Goal: Task Accomplishment & Management: Manage account settings

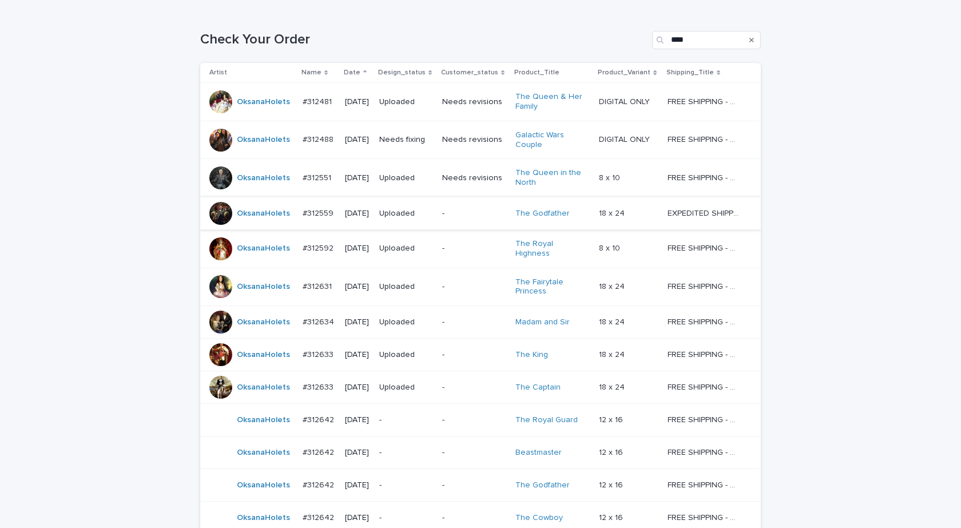
scroll to position [334, 0]
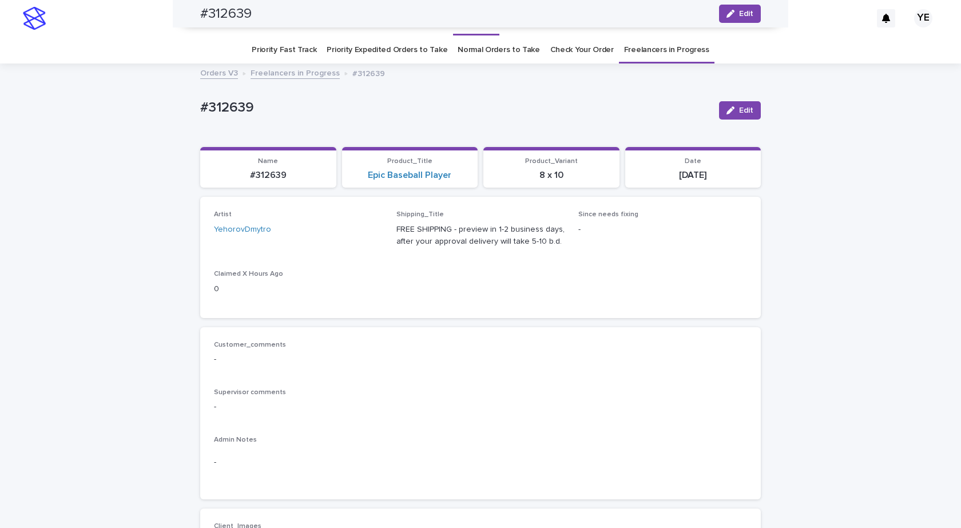
scroll to position [229, 0]
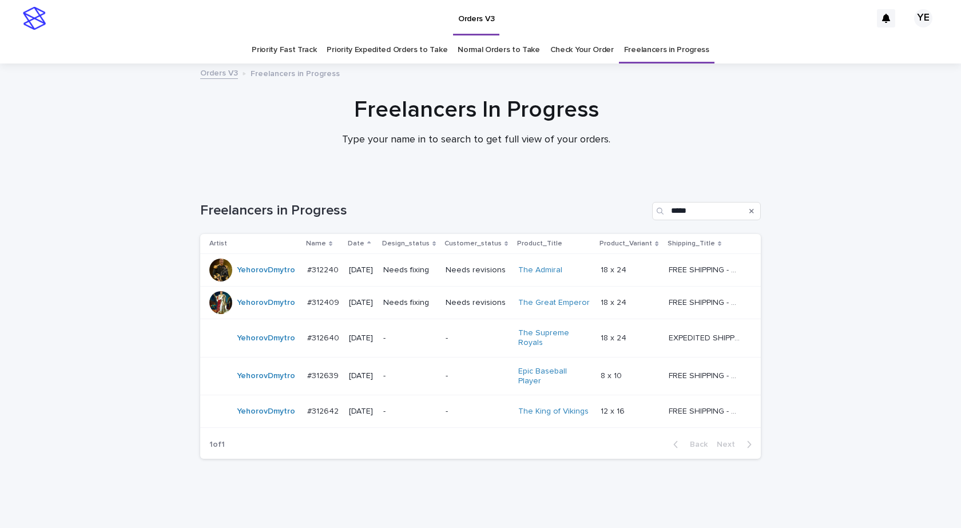
click at [266, 414] on div "YehorovDmytro" at bounding box center [266, 411] width 58 height 19
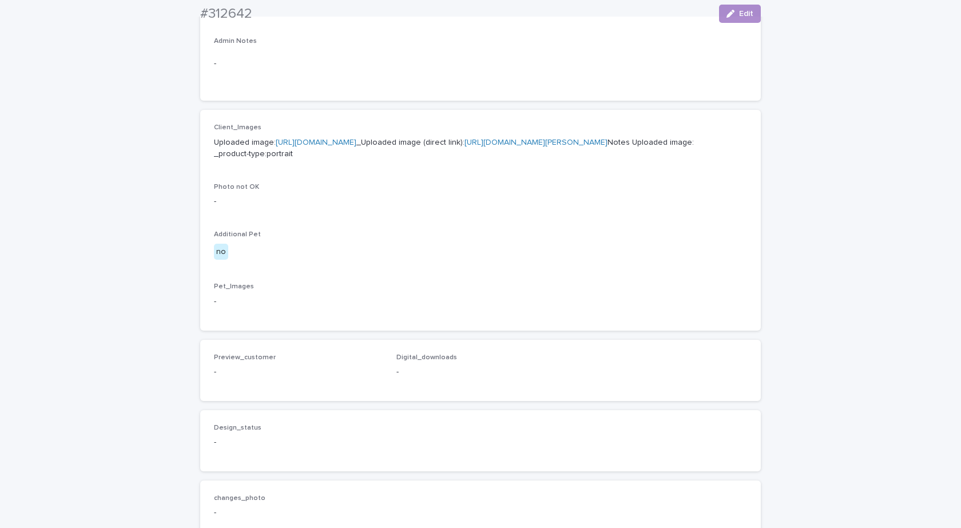
scroll to position [400, 0]
click at [337, 146] on p "Uploaded image: https://cdn.shopify.com-uploadkit.app/s/files/1/0033/4807/0511/…" at bounding box center [480, 147] width 533 height 24
click at [340, 141] on link "https://cdn.shopify.com-uploadkit.app/s/files/1/0033/4807/0511/files/download.h…" at bounding box center [316, 141] width 81 height 8
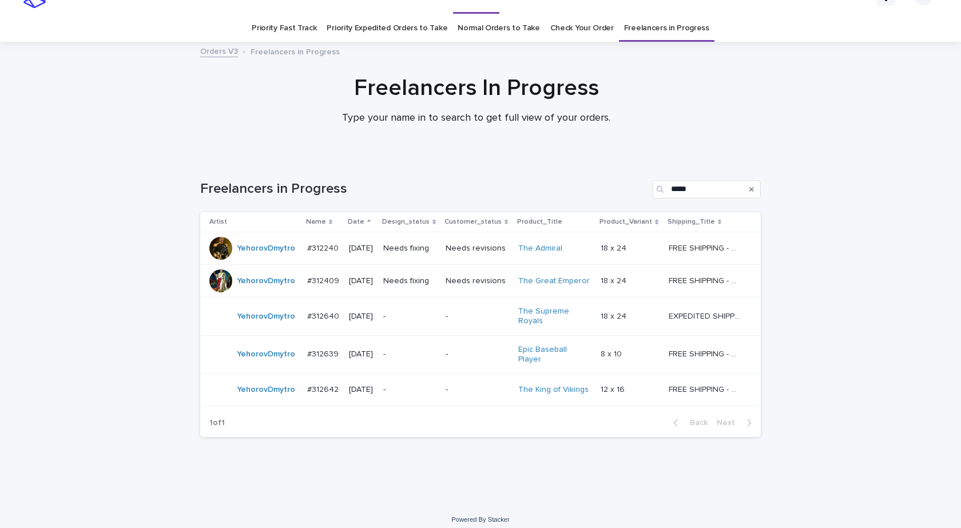
scroll to position [25, 0]
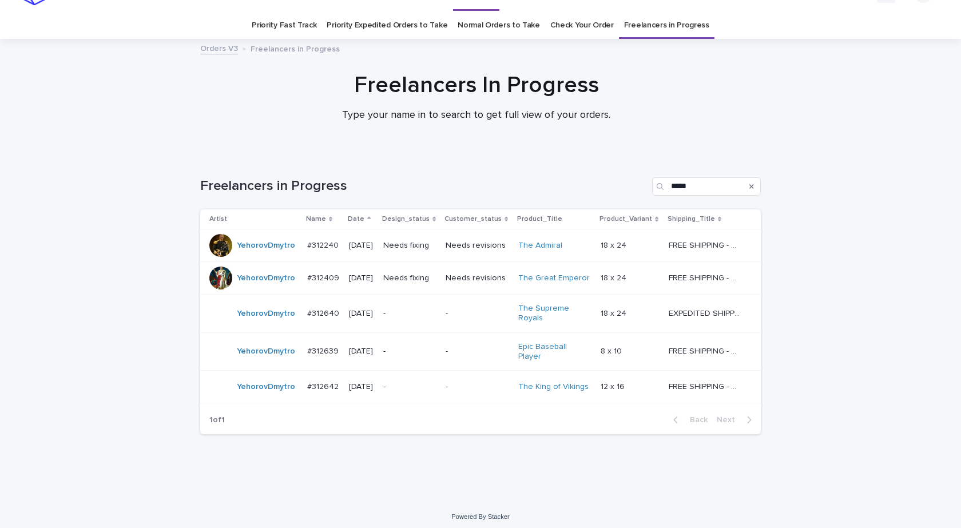
click at [279, 391] on div "YehorovDmytro" at bounding box center [253, 386] width 89 height 23
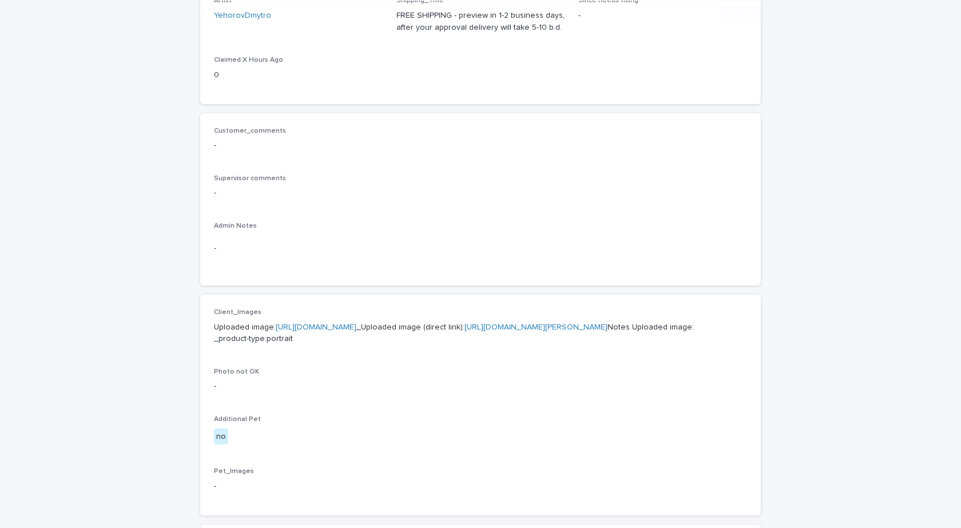
scroll to position [437, 0]
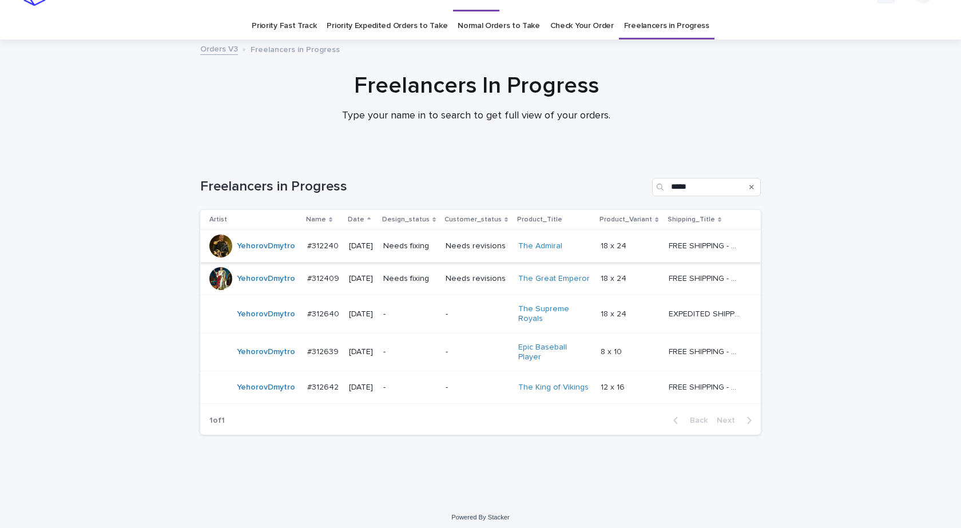
scroll to position [25, 0]
click at [262, 359] on div "YehorovDmytro" at bounding box center [253, 351] width 89 height 23
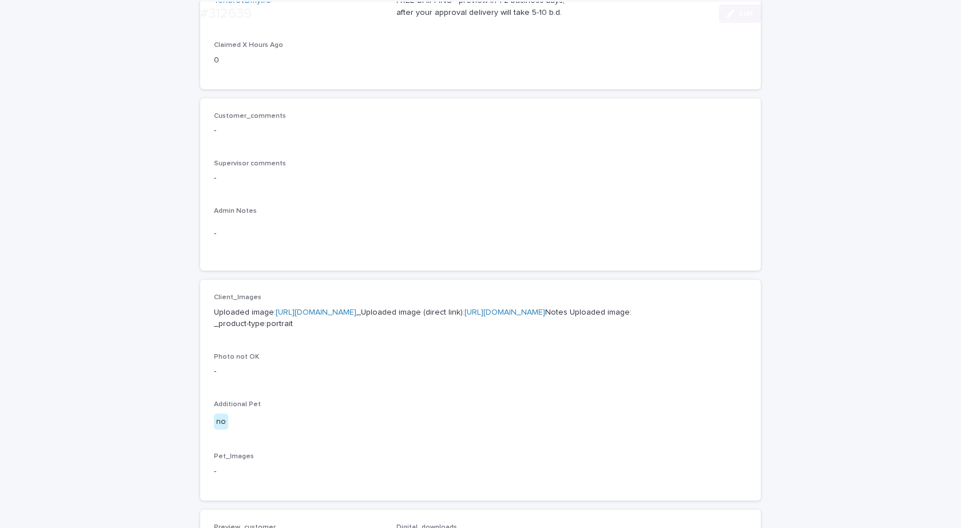
scroll to position [457, 0]
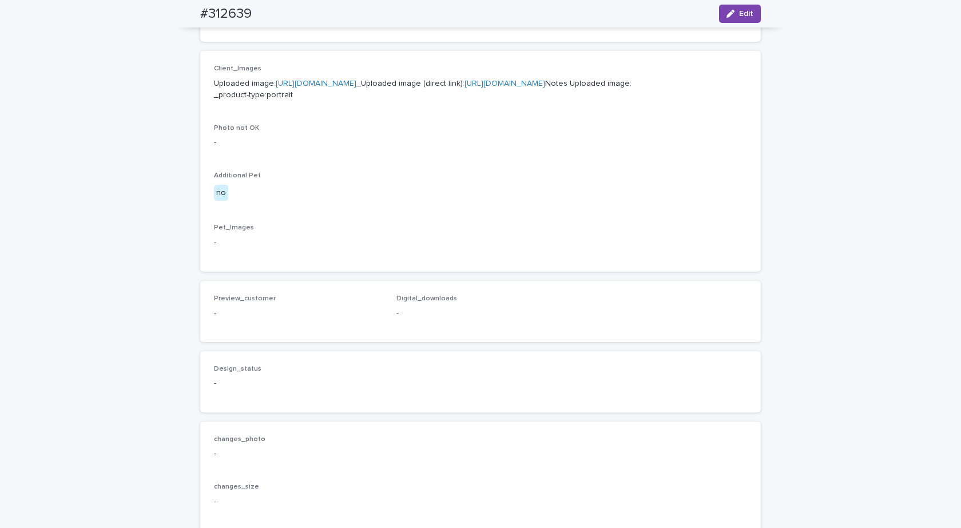
click at [372, 88] on p "Uploaded image: https://cdn.shopify.com-uploadkit.app/s/files/1/0033/4807/0511/…" at bounding box center [480, 90] width 533 height 24
click at [356, 82] on link "[URL][DOMAIN_NAME]" at bounding box center [316, 83] width 81 height 8
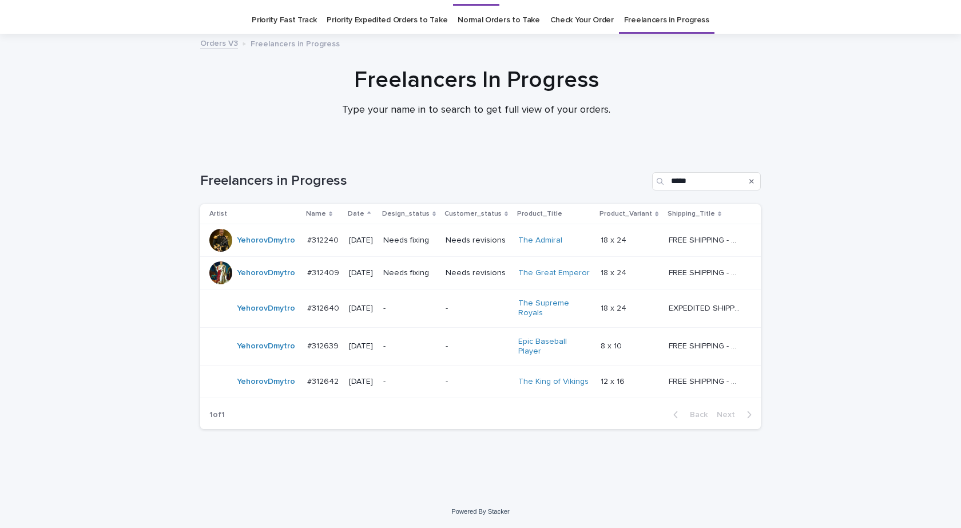
scroll to position [25, 0]
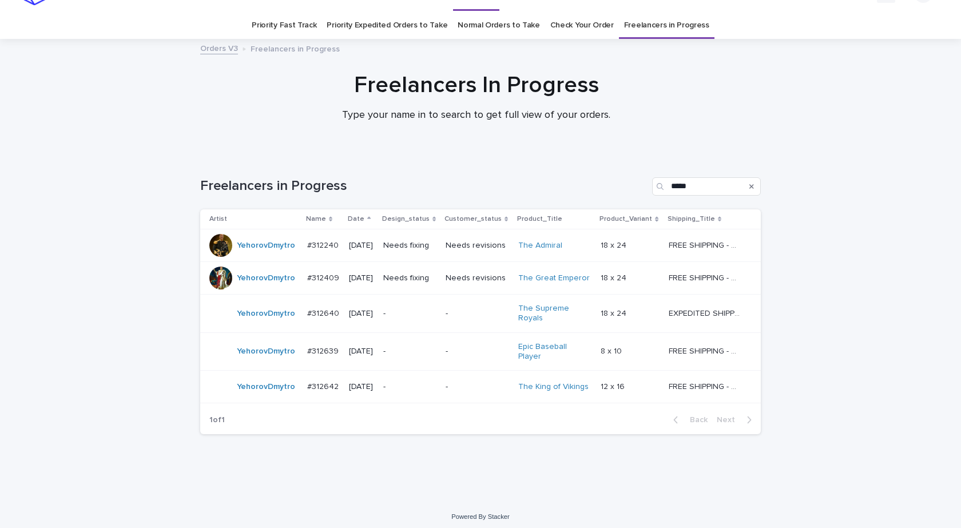
click at [265, 321] on div "YehorovDmytro" at bounding box center [266, 313] width 58 height 19
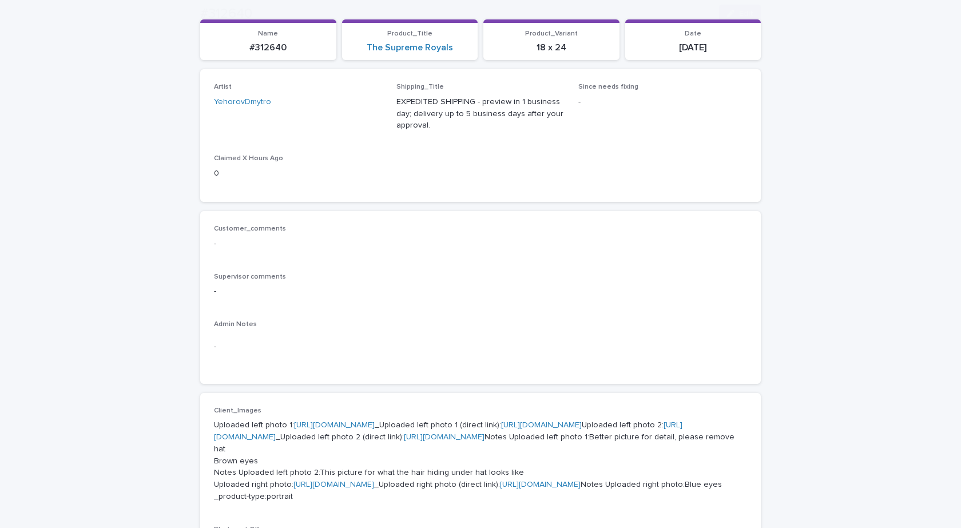
scroll to position [343, 0]
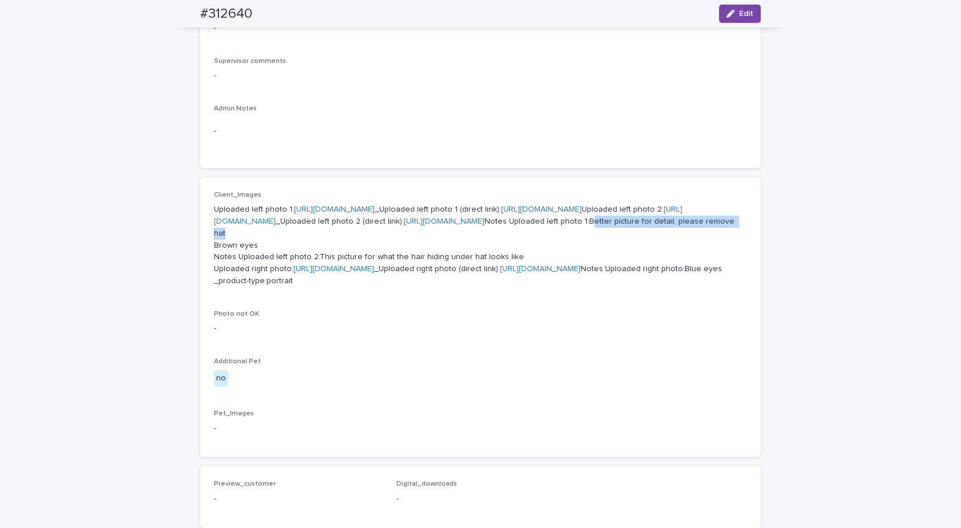
drag, startPoint x: 468, startPoint y: 328, endPoint x: 310, endPoint y: 334, distance: 157.9
click at [310, 287] on p "Uploaded left photo 1: https://cdn.shopify.com-uploadkit.app/s/files/1/0033/480…" at bounding box center [480, 245] width 533 height 83
copy p "Better picture for detail, please remove hat"
drag, startPoint x: 523, startPoint y: 353, endPoint x: 311, endPoint y: 356, distance: 212.2
click at [311, 287] on p "Uploaded left photo 1: https://cdn.shopify.com-uploadkit.app/s/files/1/0033/480…" at bounding box center [480, 245] width 533 height 83
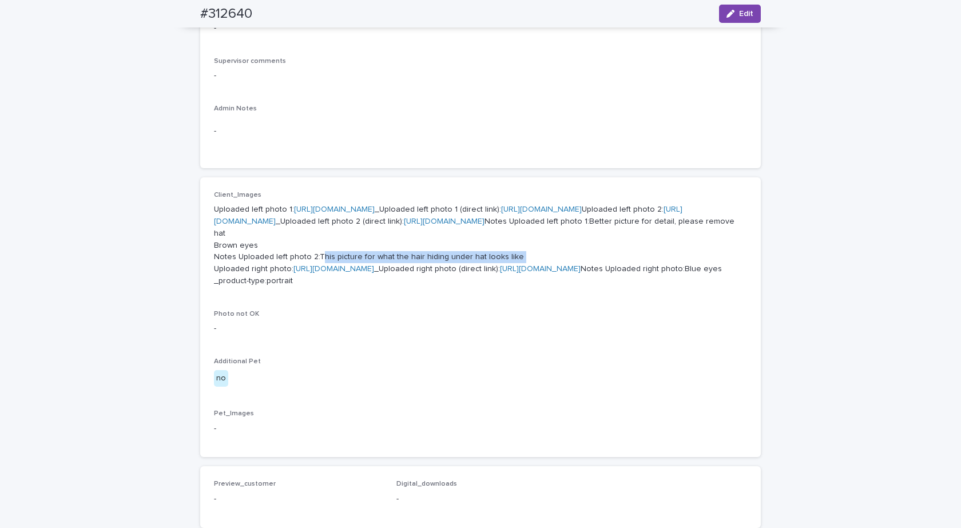
copy p "This picture for what the hair hiding under hat looks like"
click at [349, 273] on link "[URL][DOMAIN_NAME]" at bounding box center [333, 269] width 81 height 8
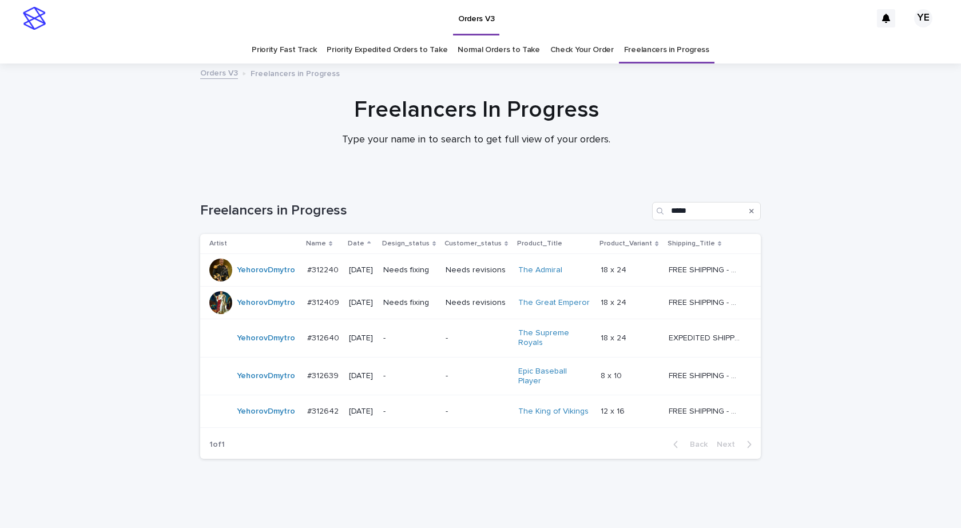
click at [272, 381] on div "YehorovDmytro" at bounding box center [266, 376] width 58 height 19
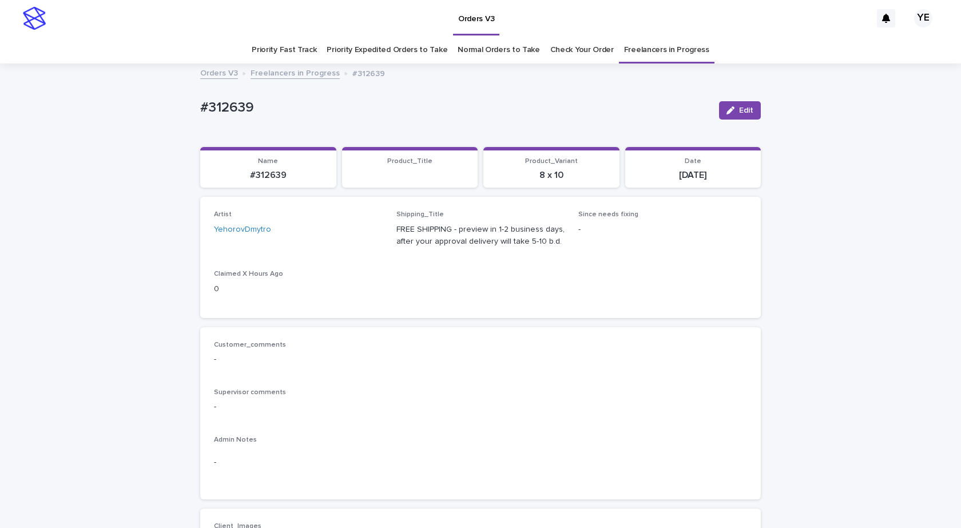
scroll to position [37, 0]
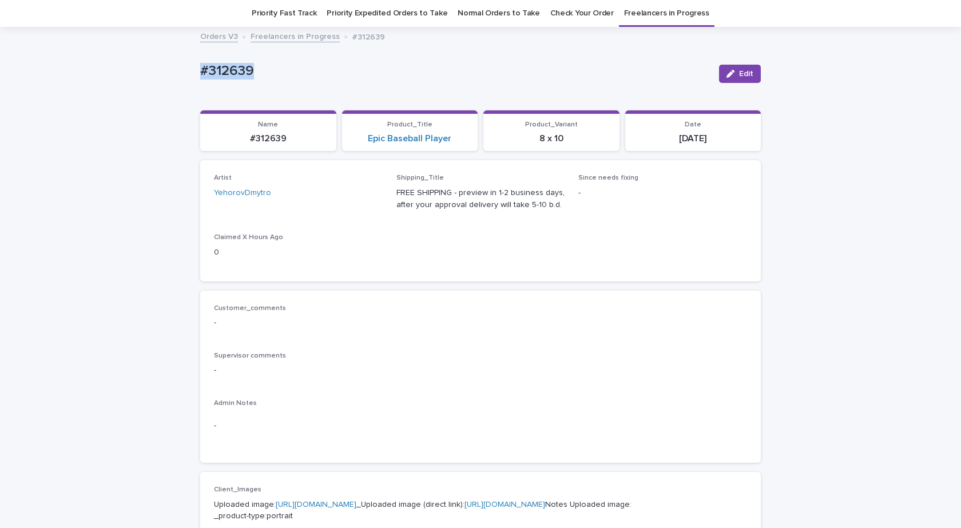
drag, startPoint x: 259, startPoint y: 62, endPoint x: 152, endPoint y: 99, distance: 113.2
copy p "#312639"
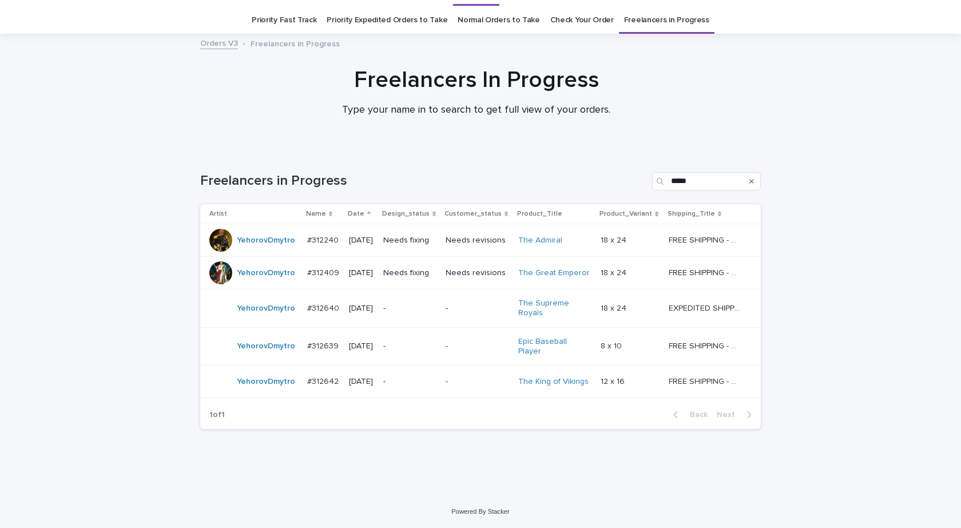
scroll to position [25, 0]
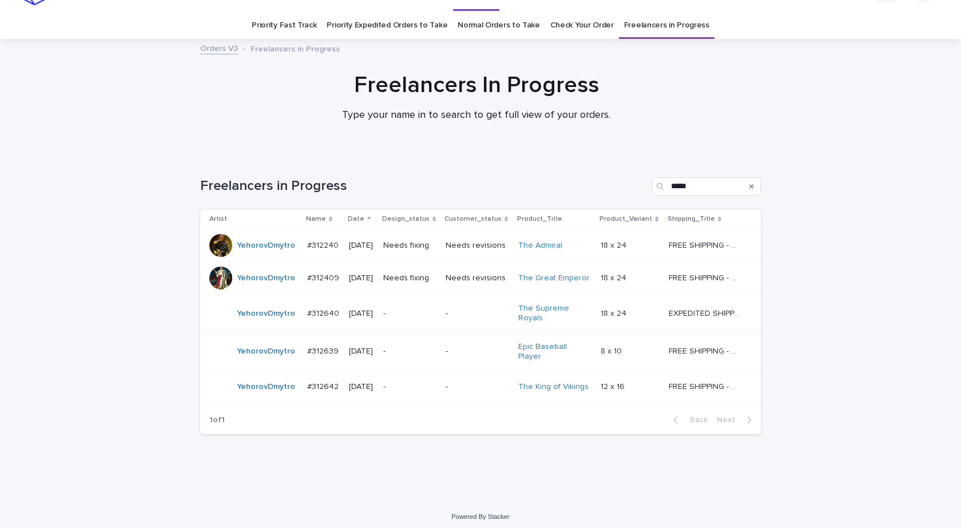
click at [272, 321] on div "YehorovDmytro" at bounding box center [266, 313] width 58 height 19
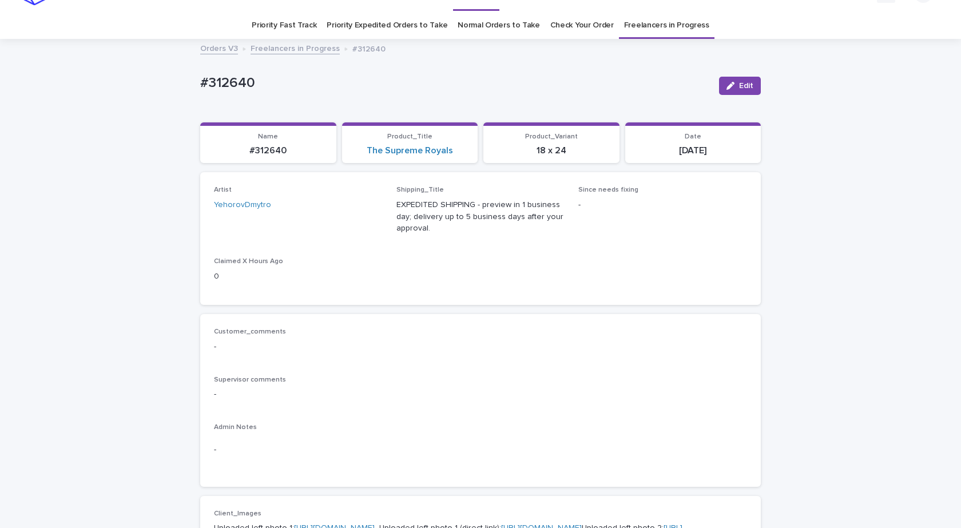
scroll to position [37, 0]
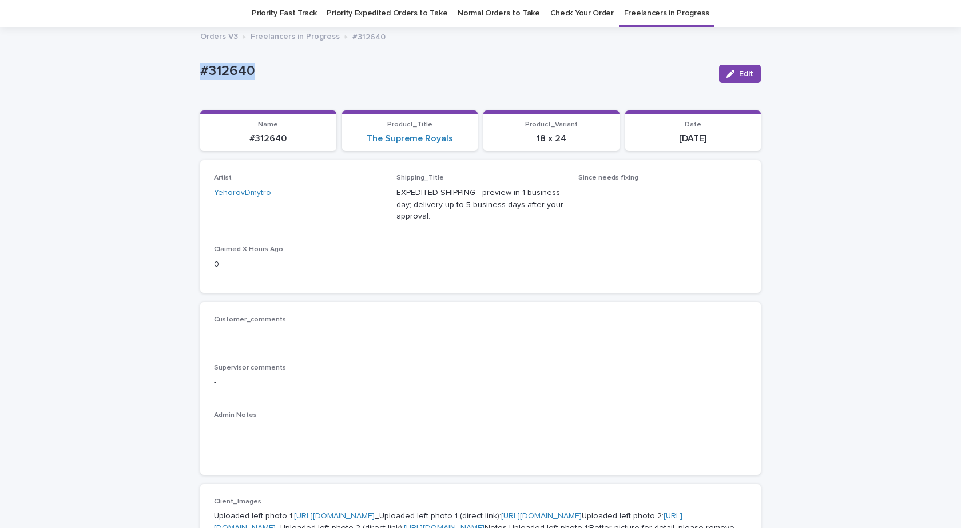
drag, startPoint x: 271, startPoint y: 77, endPoint x: 133, endPoint y: 109, distance: 141.5
copy p "#312640"
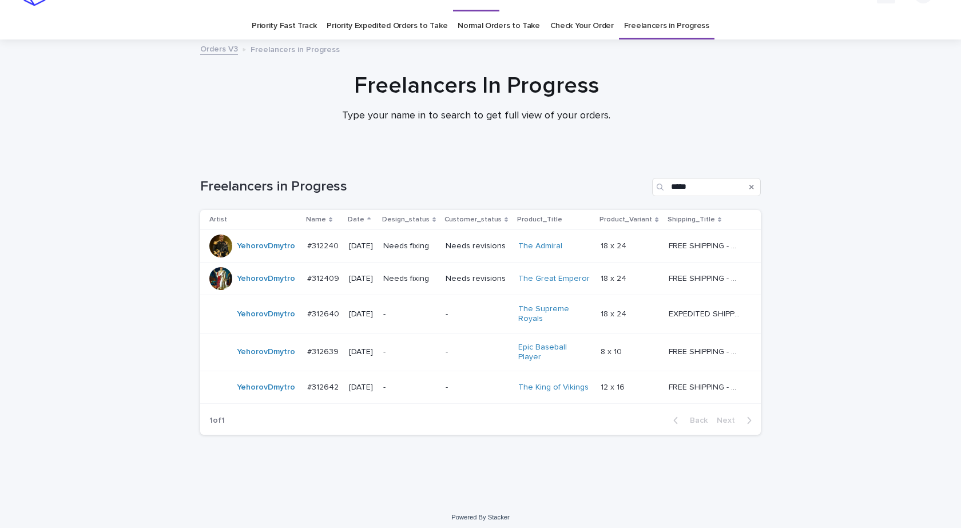
scroll to position [25, 0]
click at [268, 392] on div "YehorovDmytro" at bounding box center [253, 386] width 89 height 23
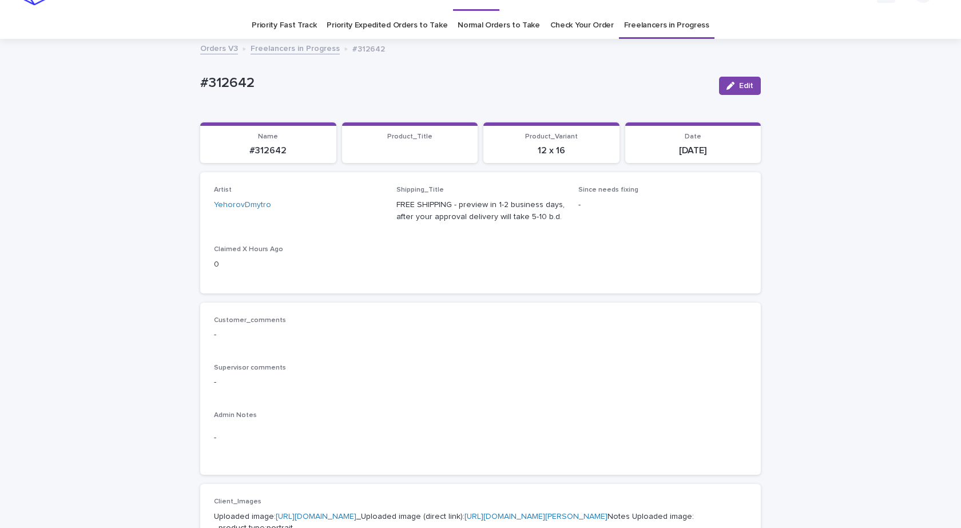
scroll to position [37, 0]
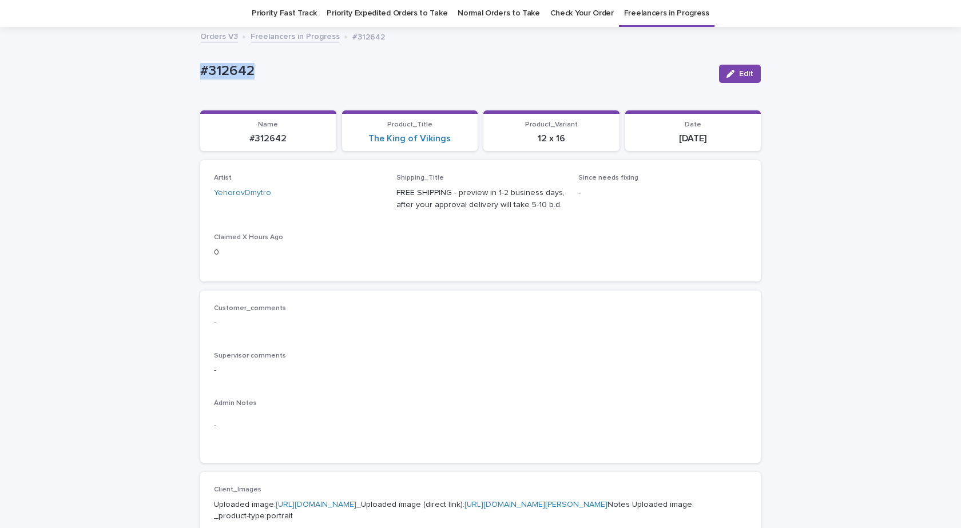
drag, startPoint x: 270, startPoint y: 82, endPoint x: 140, endPoint y: 95, distance: 130.5
copy p "#312642"
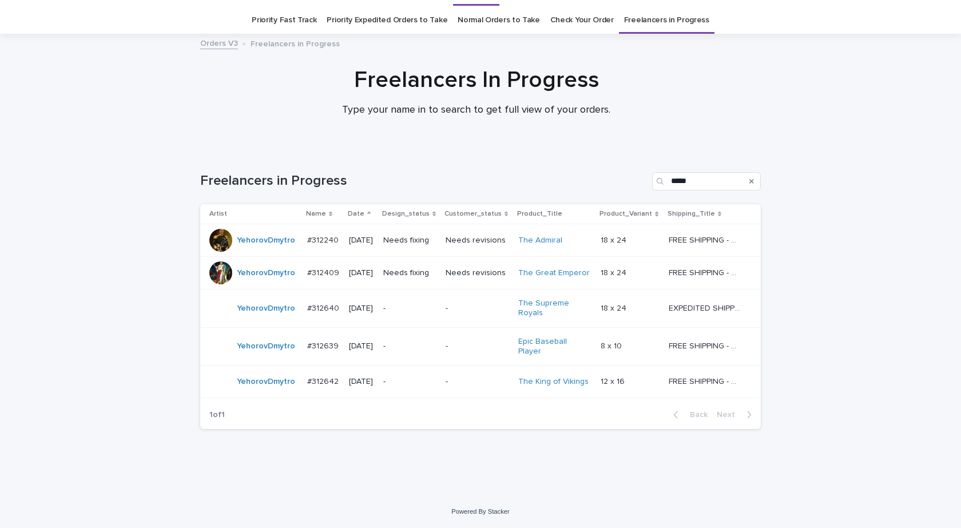
scroll to position [25, 0]
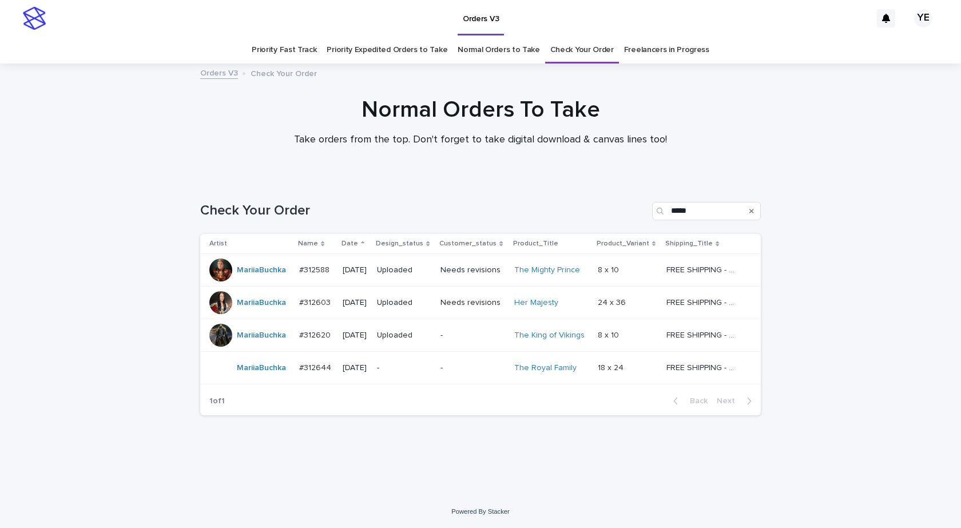
click at [265, 379] on div "MariiaBuchka" at bounding box center [249, 367] width 81 height 23
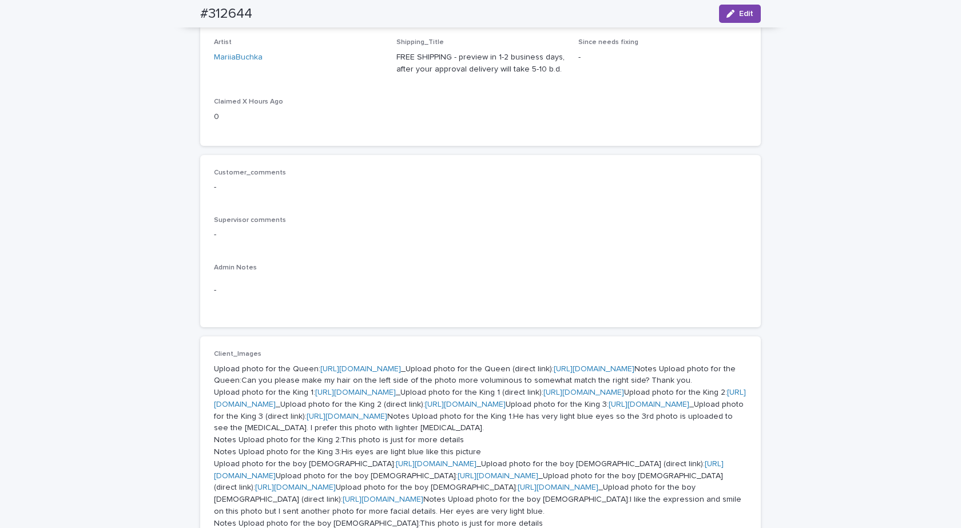
scroll to position [172, 0]
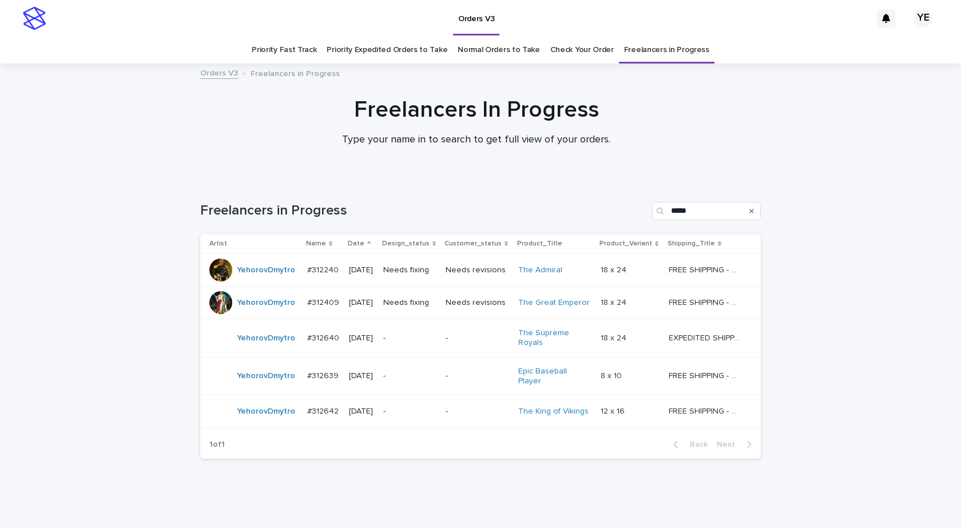
click at [252, 309] on div "YehorovDmytro" at bounding box center [266, 302] width 58 height 19
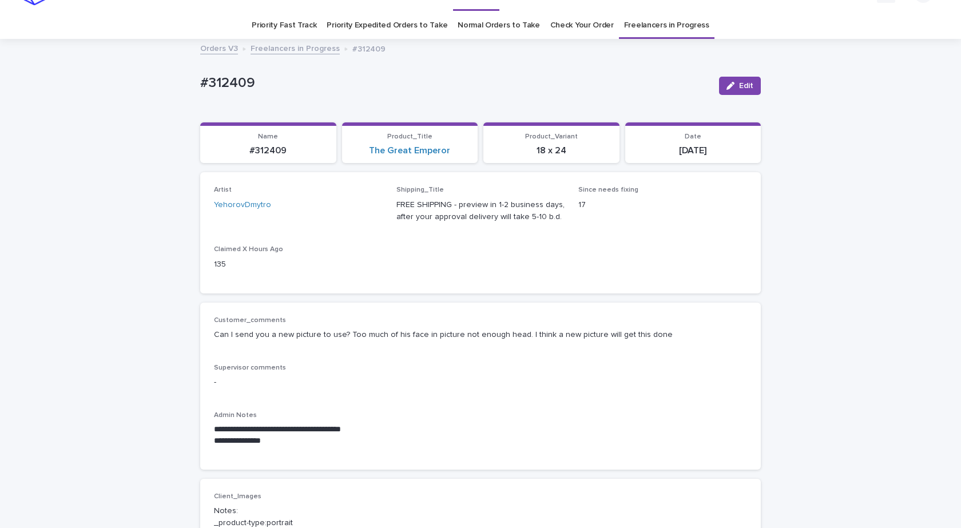
scroll to position [37, 0]
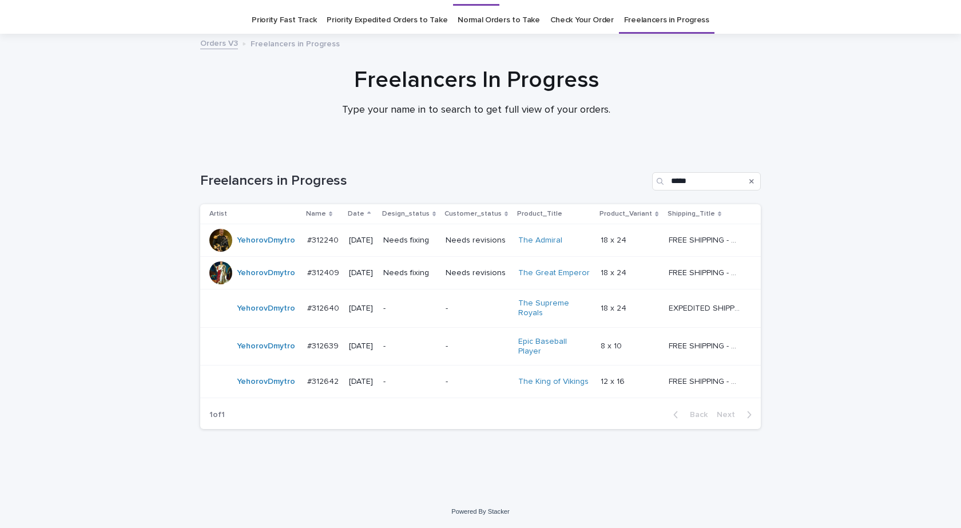
scroll to position [25, 0]
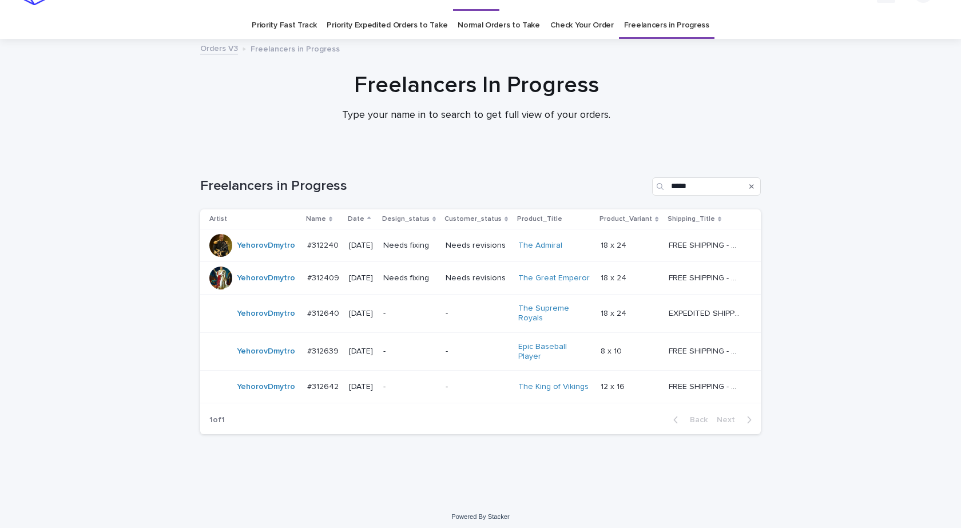
click at [246, 357] on div "YehorovDmytro" at bounding box center [266, 351] width 58 height 19
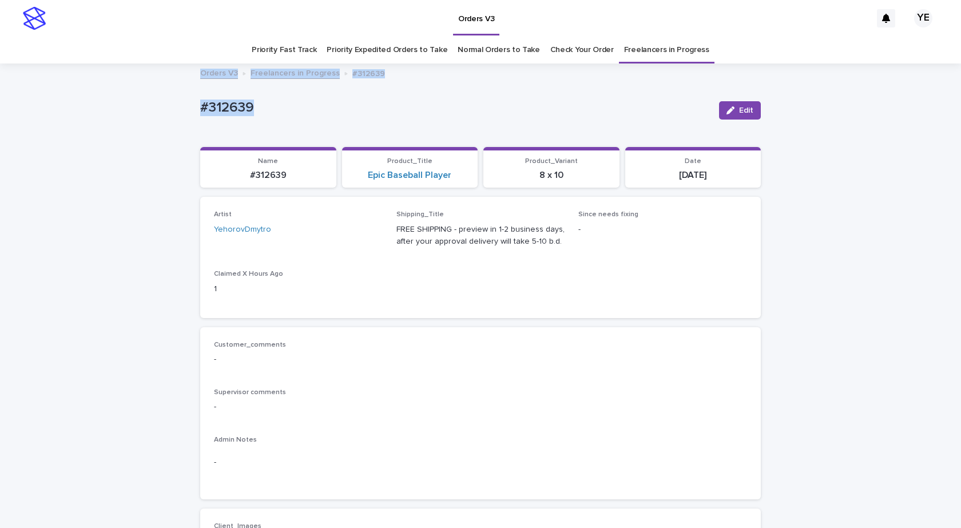
drag, startPoint x: 254, startPoint y: 84, endPoint x: 132, endPoint y: 87, distance: 121.8
copy p "#312639"
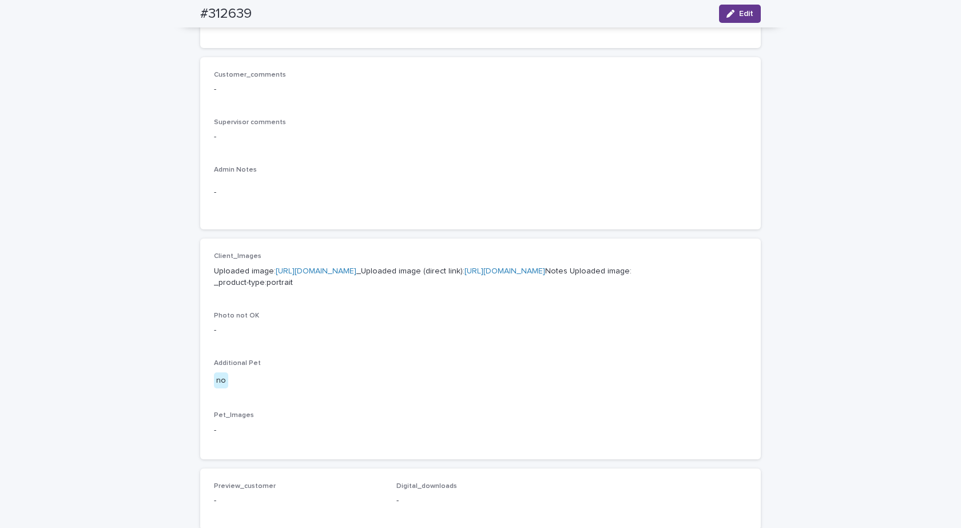
click at [726, 7] on button "Edit" at bounding box center [740, 14] width 42 height 18
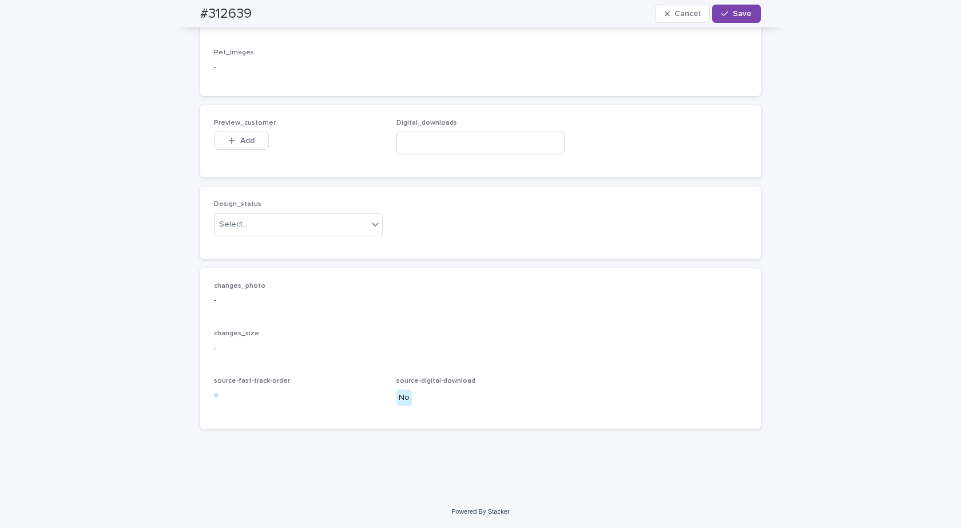
scroll to position [703, 0]
click at [260, 233] on div "Select..." at bounding box center [290, 224] width 153 height 19
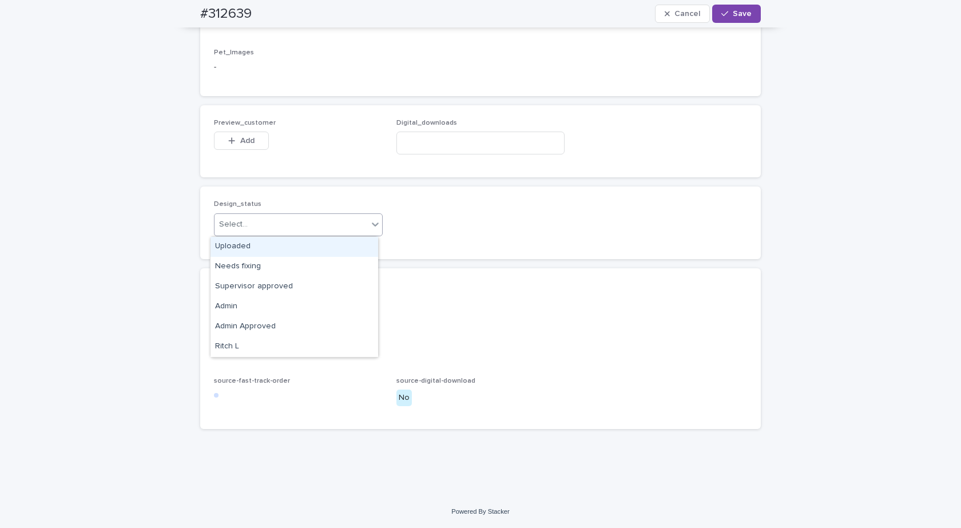
click at [225, 252] on div "Uploaded" at bounding box center [294, 247] width 168 height 20
click at [233, 145] on button "Add" at bounding box center [241, 141] width 55 height 18
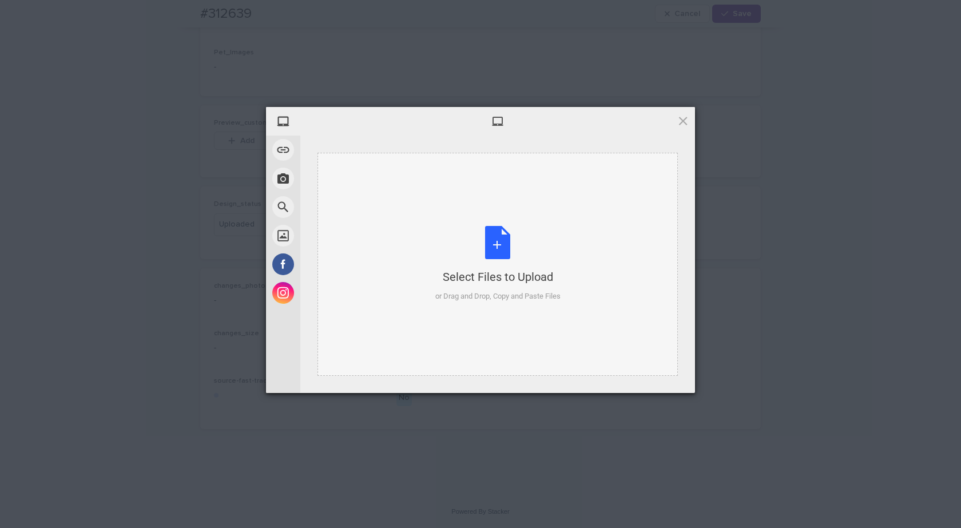
click at [504, 261] on div "Select Files to Upload or Drag and Drop, Copy and Paste Files" at bounding box center [497, 264] width 125 height 76
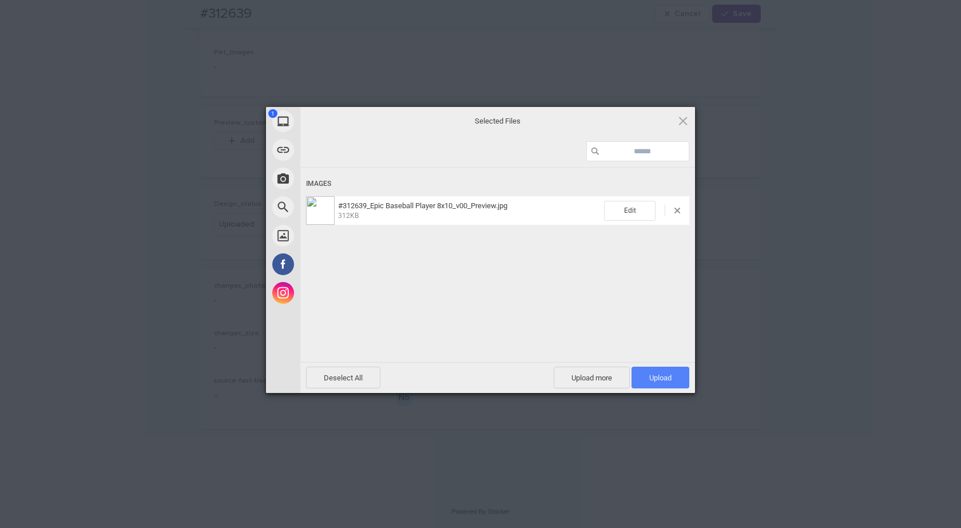
click at [660, 368] on span "Upload 1" at bounding box center [660, 378] width 58 height 22
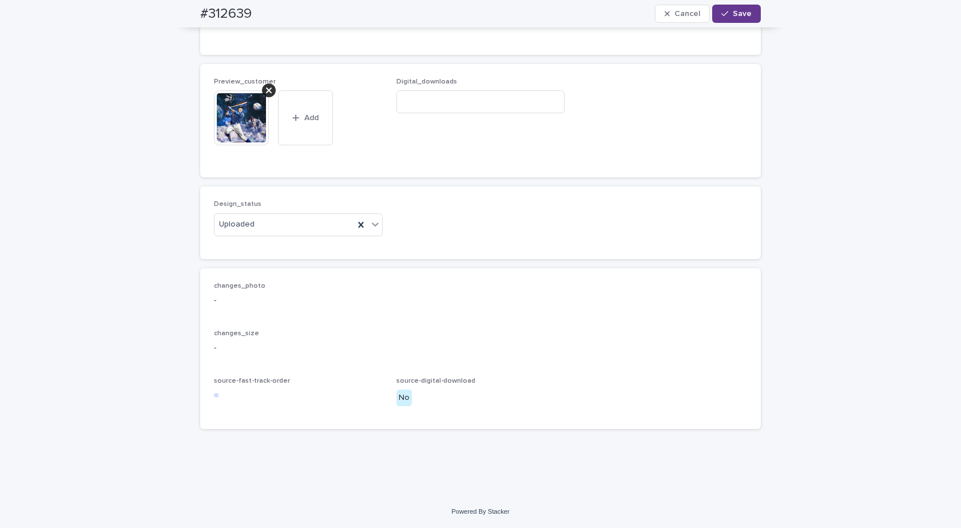
click at [733, 14] on span "Save" at bounding box center [742, 14] width 19 height 8
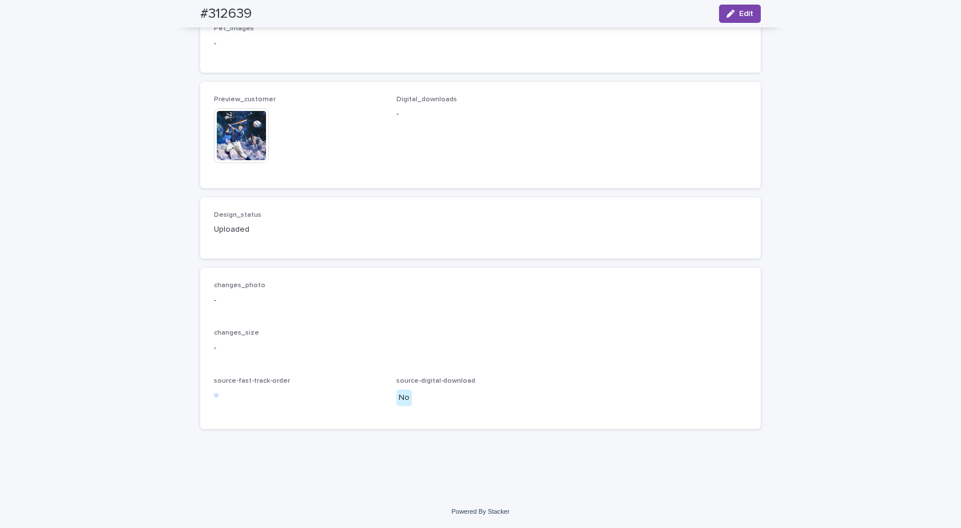
click at [227, 156] on img at bounding box center [241, 135] width 55 height 55
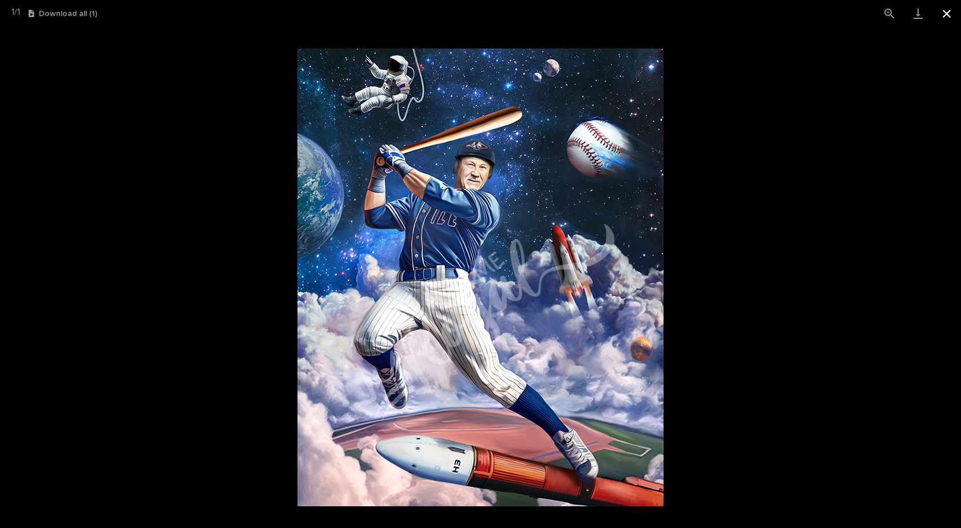
click at [944, 7] on button "Close gallery" at bounding box center [946, 13] width 29 height 27
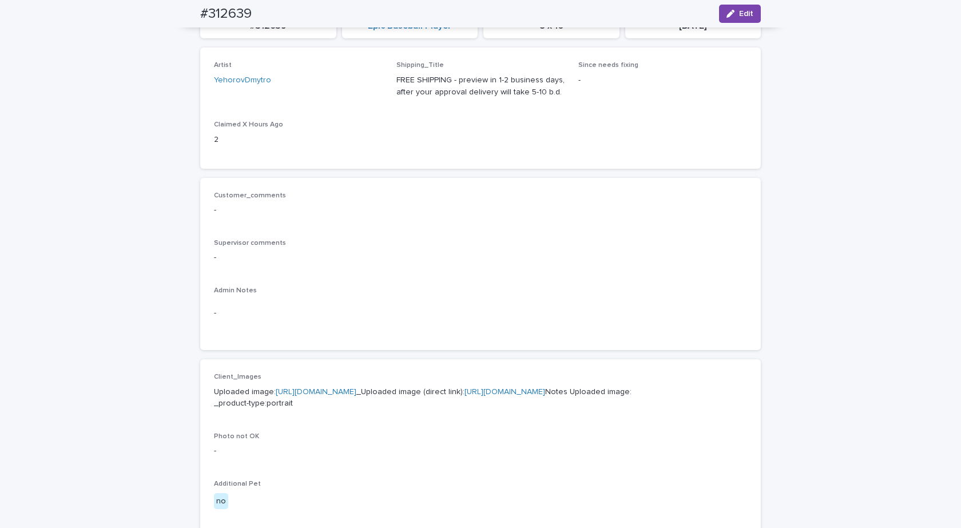
scroll to position [0, 0]
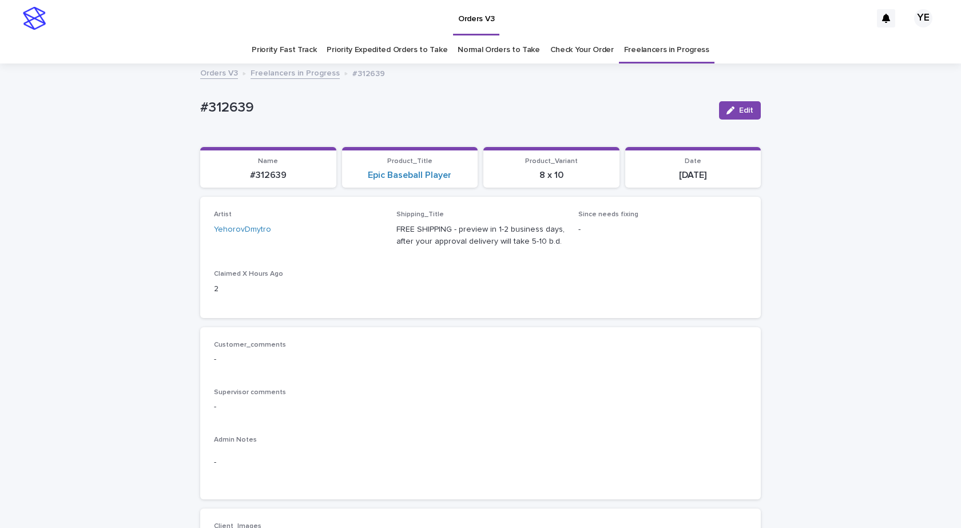
click at [298, 72] on link "Freelancers in Progress" at bounding box center [294, 72] width 89 height 13
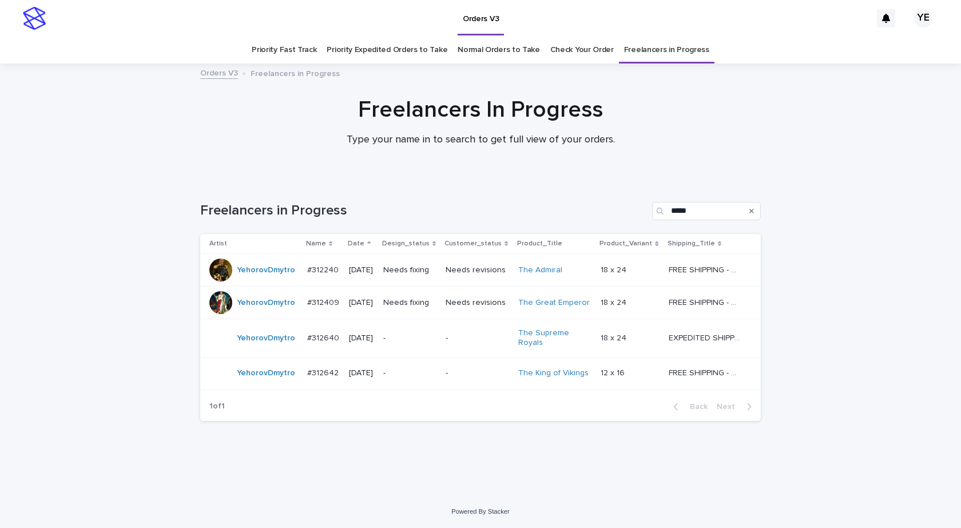
click at [246, 349] on td "YehorovDmytro" at bounding box center [251, 338] width 102 height 38
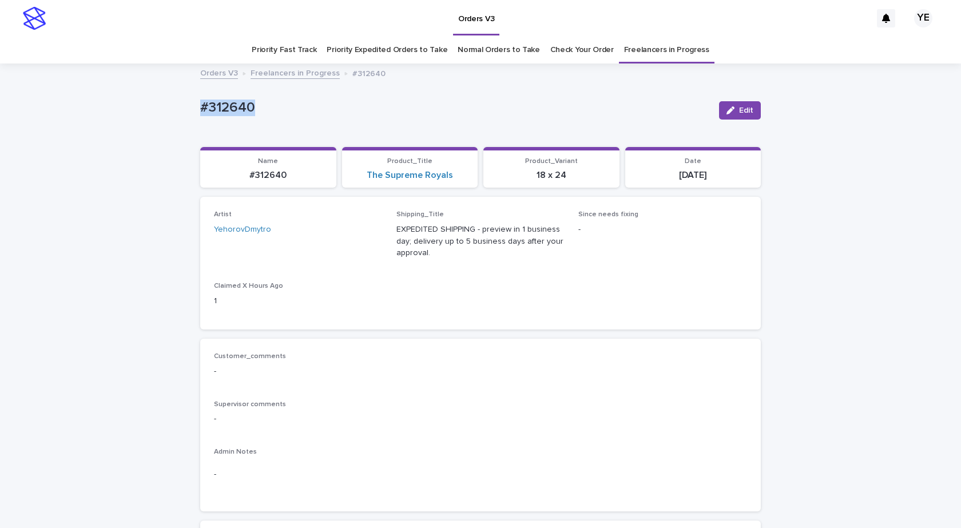
drag, startPoint x: 286, startPoint y: 108, endPoint x: 134, endPoint y: 130, distance: 153.7
copy p "#312640"
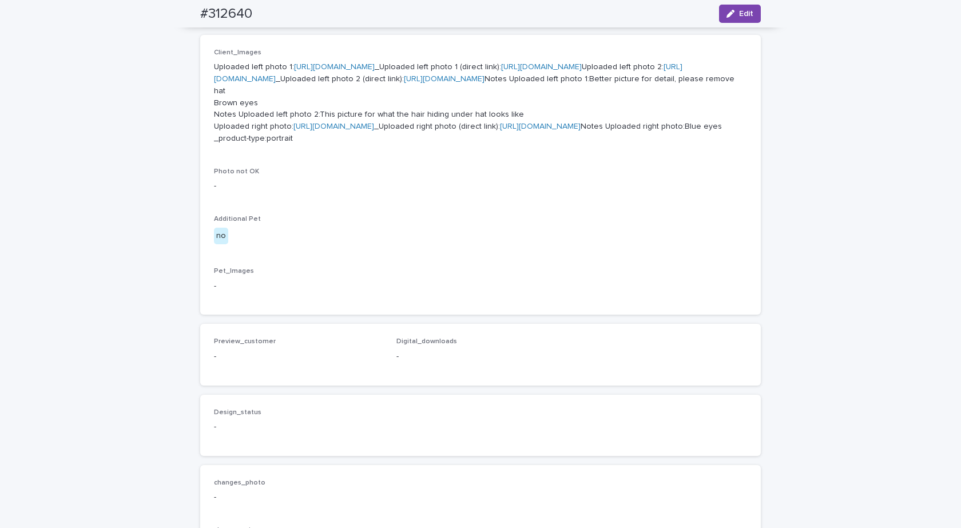
scroll to position [572, 0]
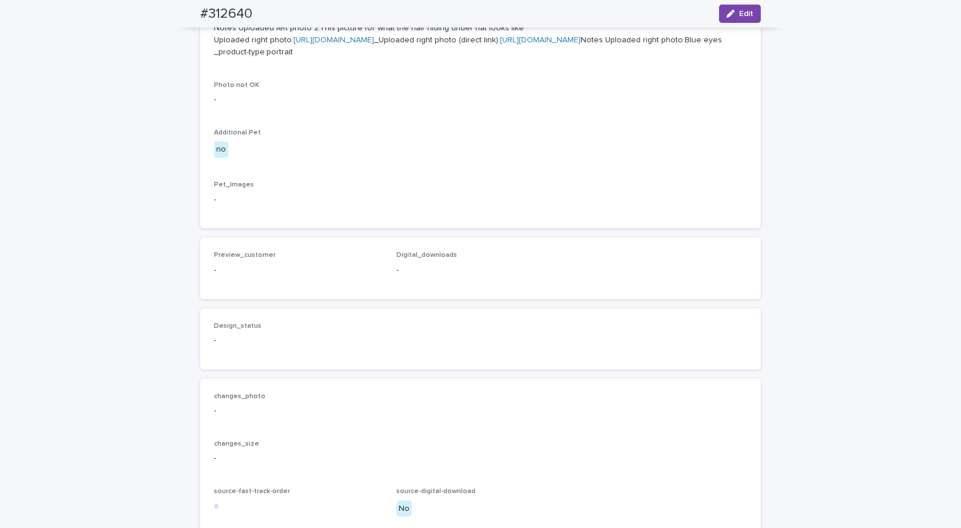
click at [374, 44] on link "[URL][DOMAIN_NAME]" at bounding box center [333, 40] width 81 height 8
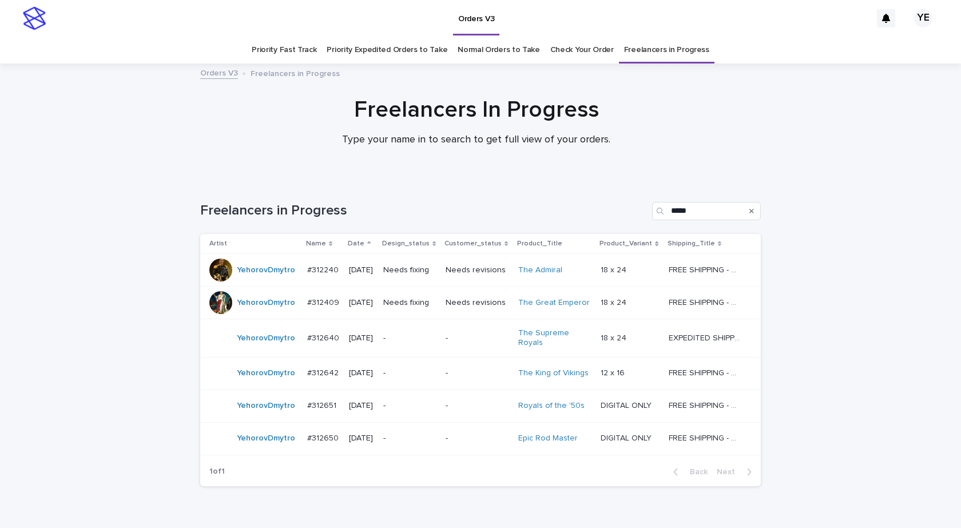
scroll to position [25, 0]
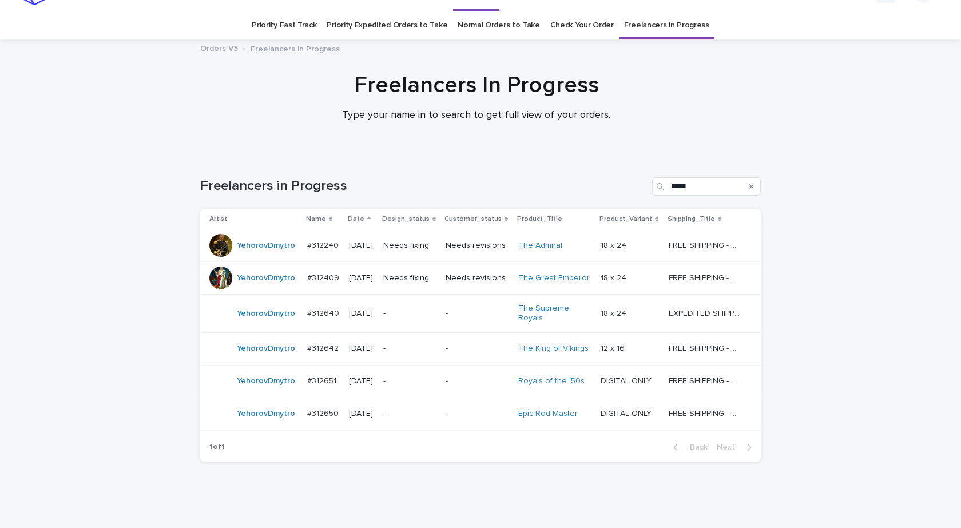
click at [284, 423] on div "YehorovDmytro" at bounding box center [266, 413] width 58 height 19
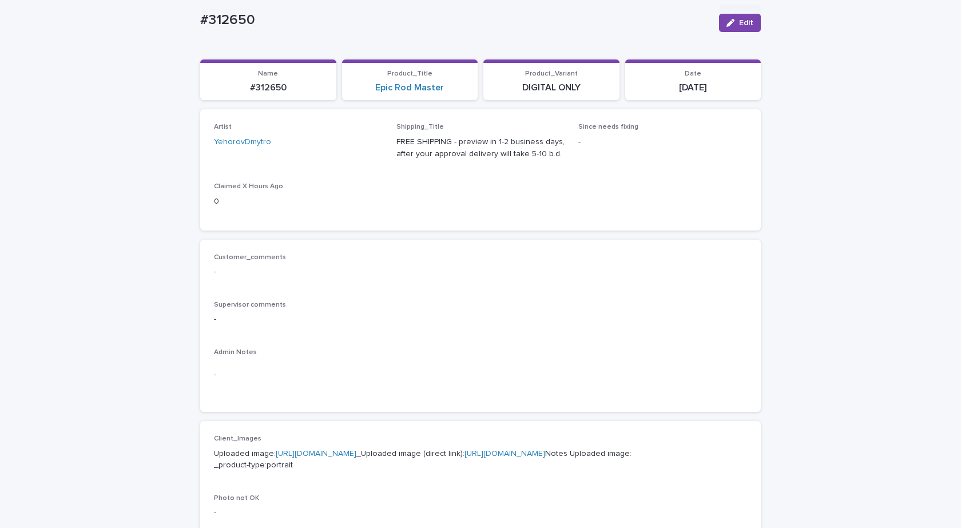
scroll to position [286, 0]
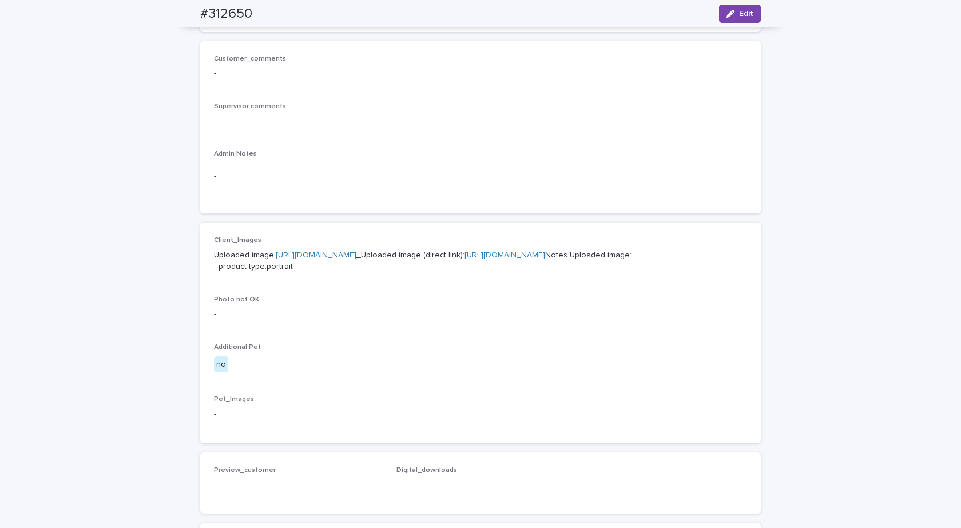
click at [337, 258] on link "https://cdn.shopify.com-uploadkit.app/s/files/1/0033/4807/0511/files/download.h…" at bounding box center [316, 255] width 81 height 8
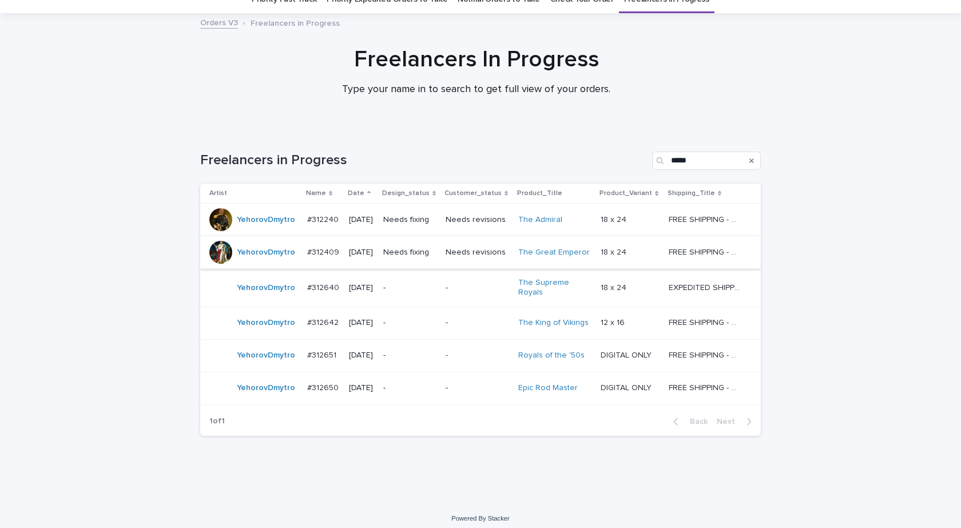
scroll to position [57, 0]
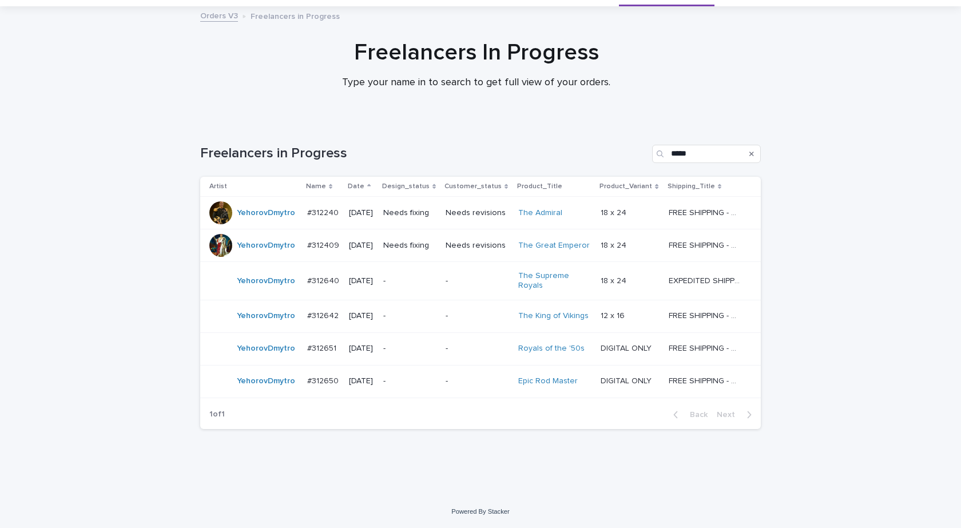
click at [252, 360] on td "YehorovDmytro" at bounding box center [251, 348] width 102 height 33
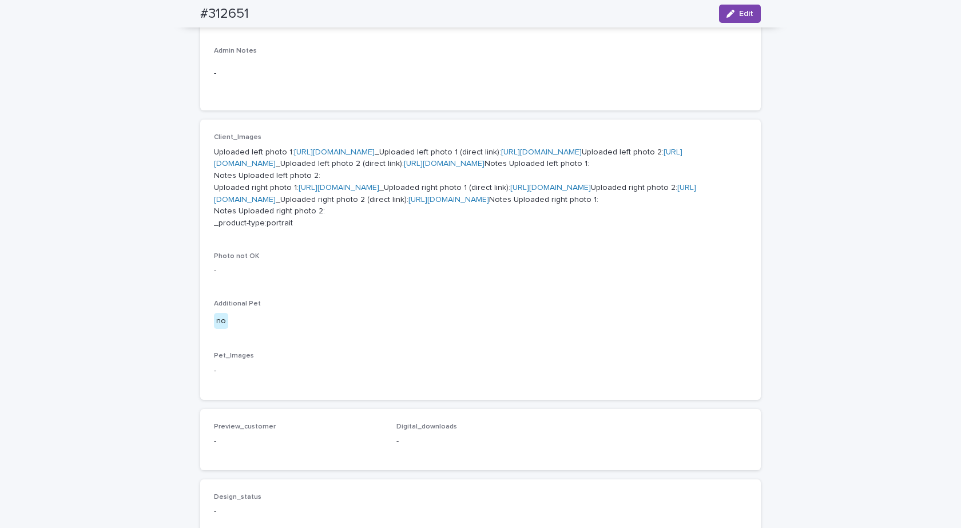
scroll to position [457, 0]
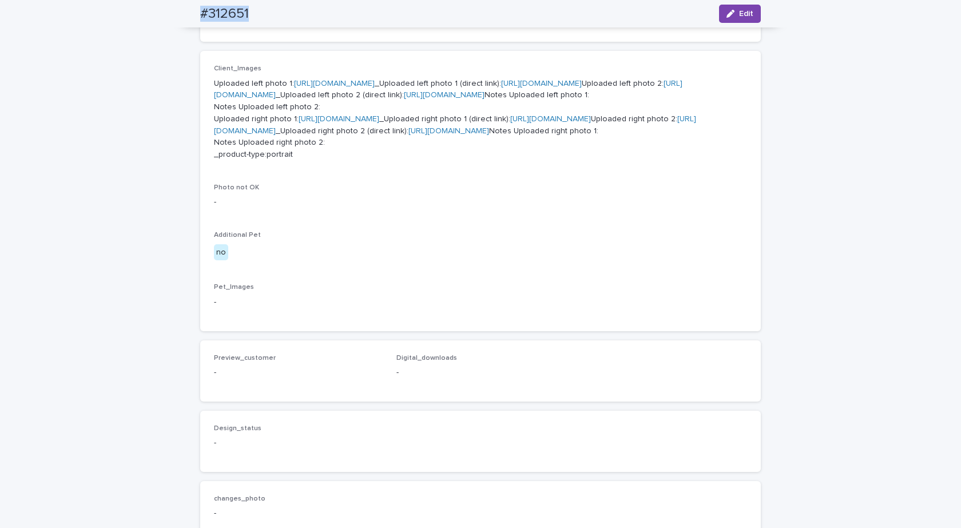
drag, startPoint x: 252, startPoint y: 15, endPoint x: 174, endPoint y: 14, distance: 77.2
click at [174, 14] on div "#312651 Edit" at bounding box center [480, 13] width 615 height 27
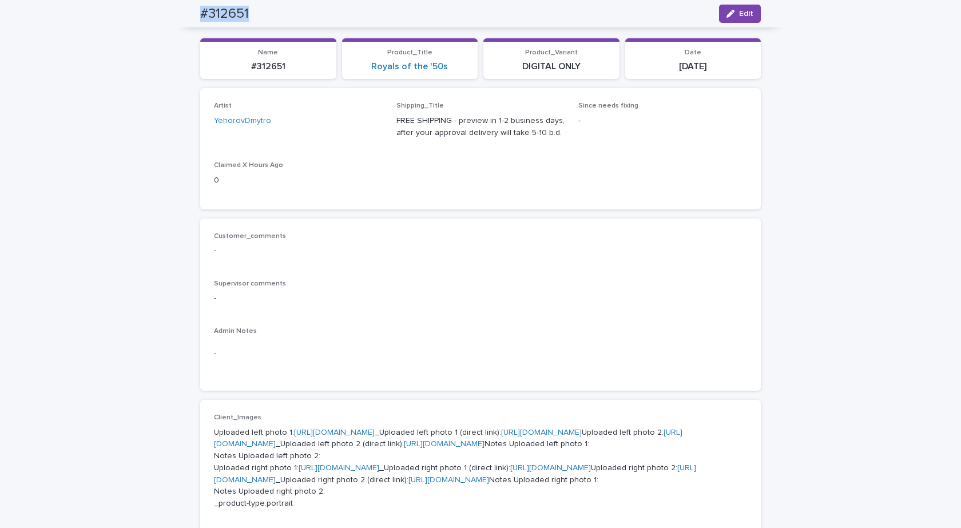
scroll to position [0, 0]
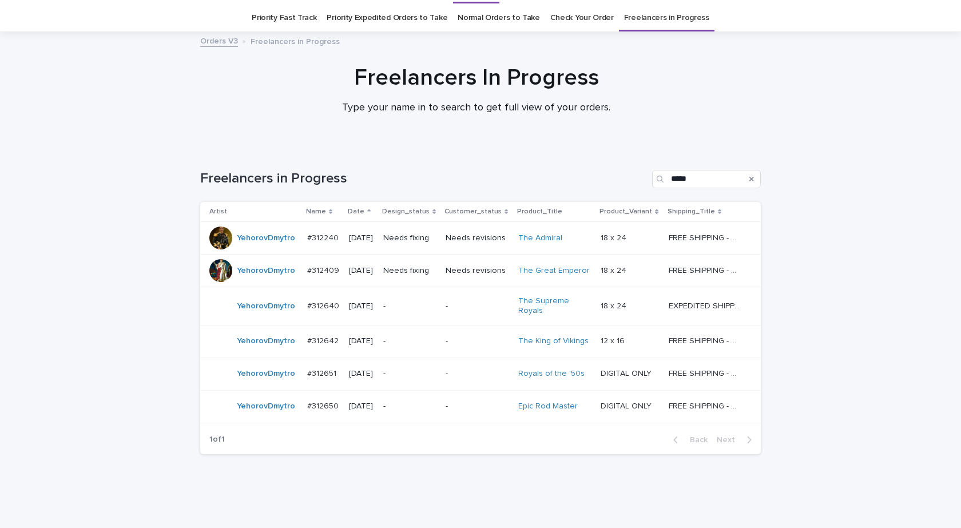
scroll to position [37, 0]
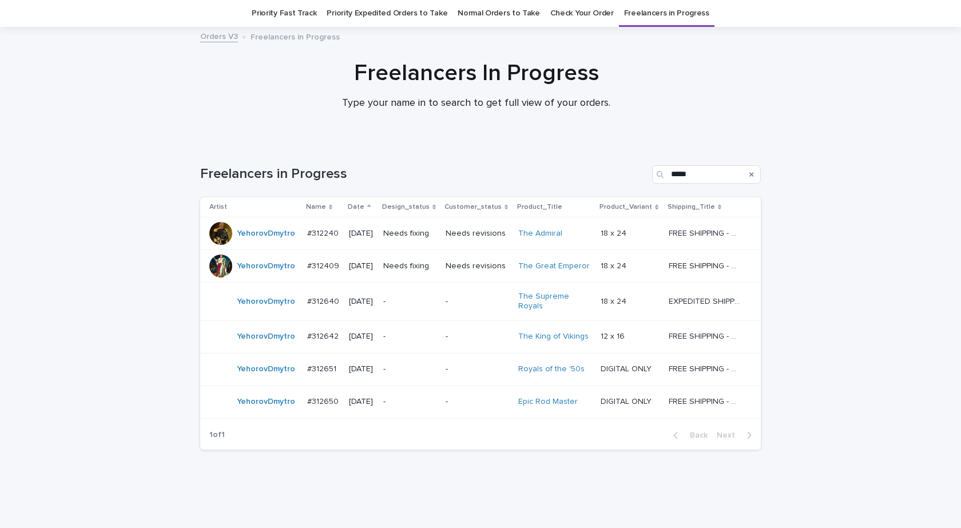
click at [273, 412] on div "YehorovDmytro" at bounding box center [253, 402] width 89 height 23
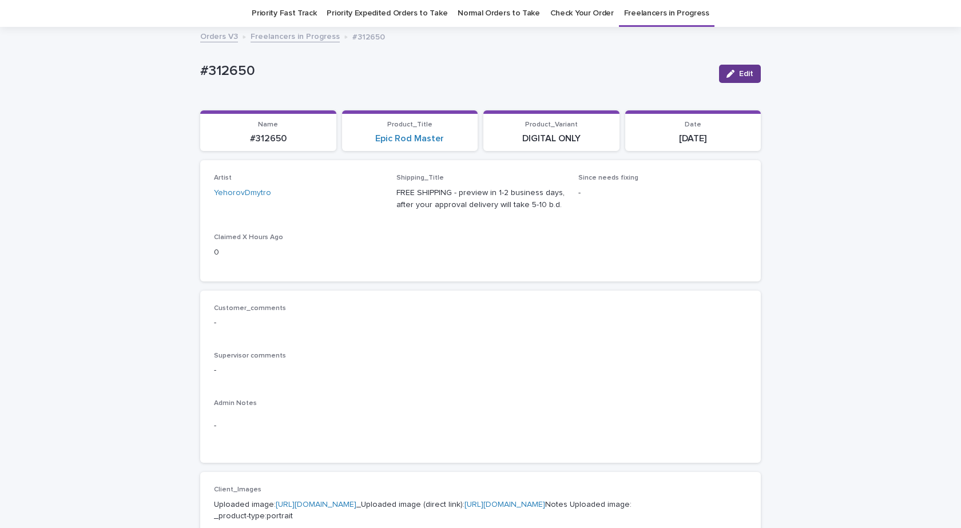
click at [736, 79] on button "Edit" at bounding box center [740, 74] width 42 height 18
click at [358, 201] on icon at bounding box center [360, 199] width 5 height 6
type input "*"
click at [344, 198] on div "Select..." at bounding box center [290, 198] width 153 height 19
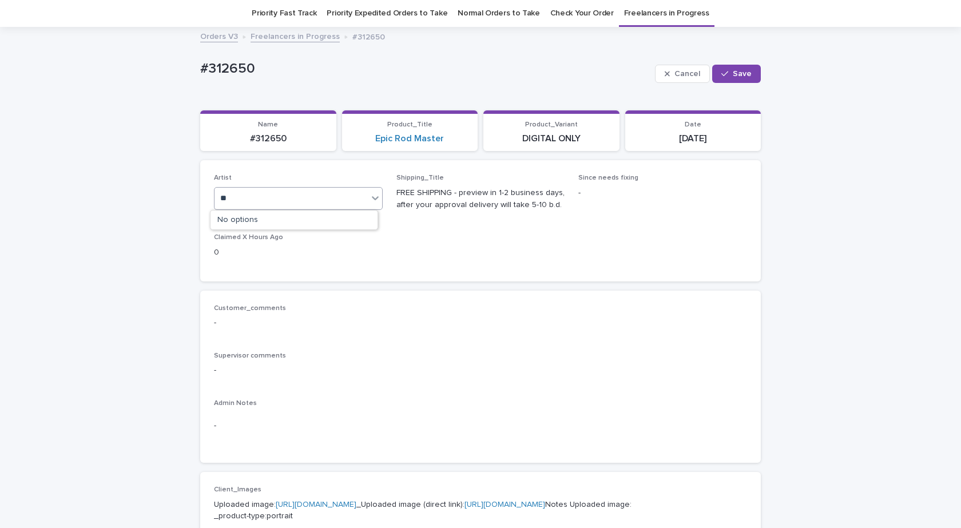
type input "*"
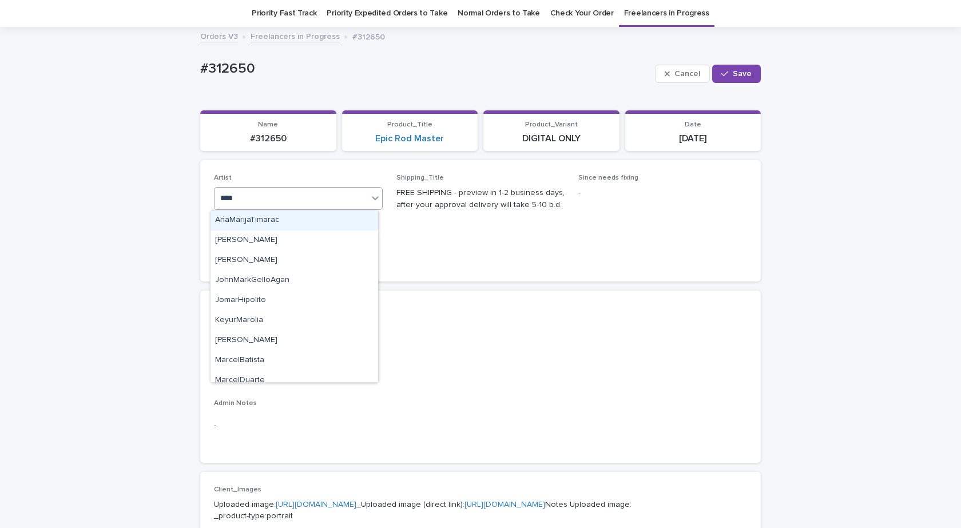
type input "*****"
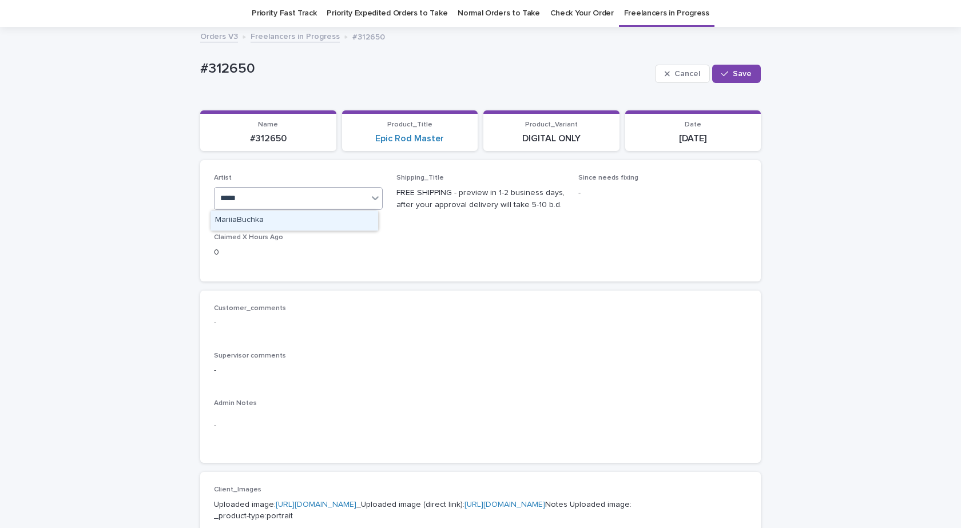
click at [279, 217] on div "MariiaBuchka" at bounding box center [294, 220] width 168 height 20
click at [733, 70] on span "Save" at bounding box center [742, 74] width 19 height 8
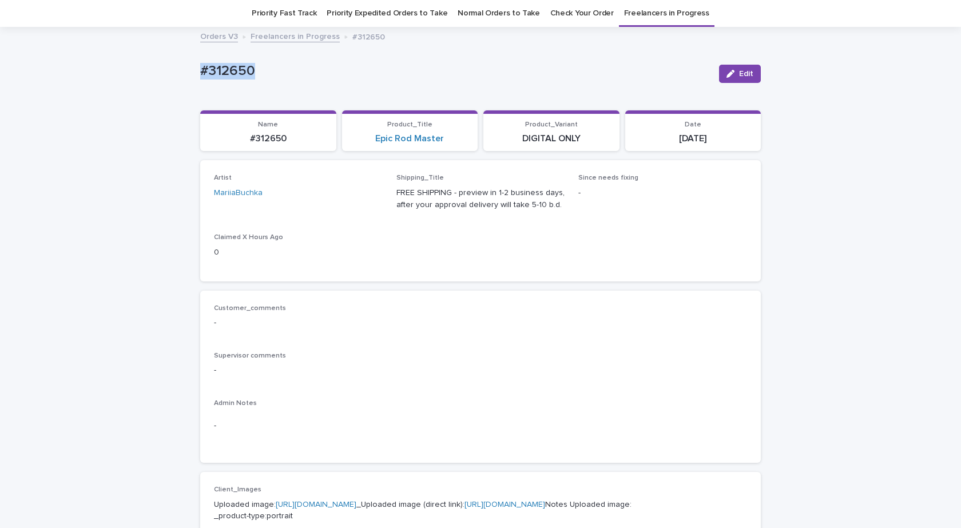
drag, startPoint x: 270, startPoint y: 69, endPoint x: 172, endPoint y: 81, distance: 99.7
copy p "#312650"
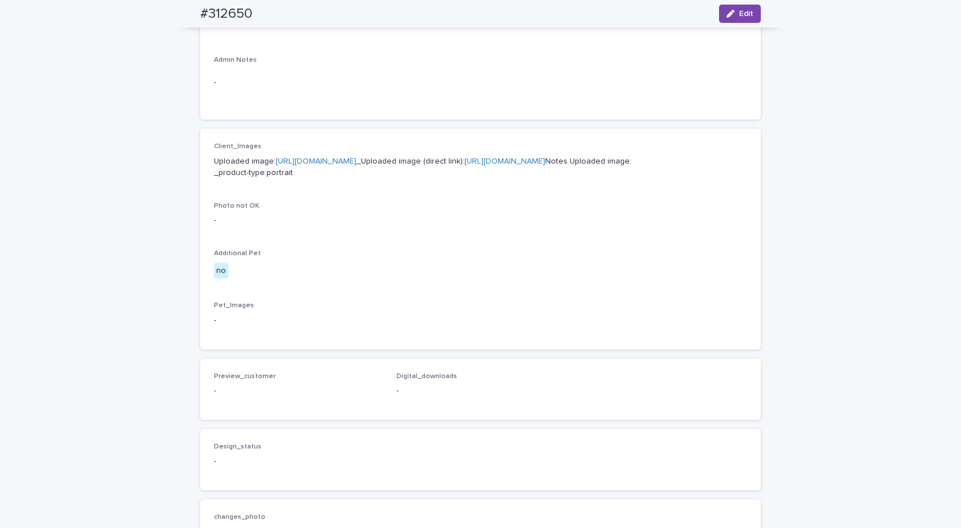
scroll to position [323, 0]
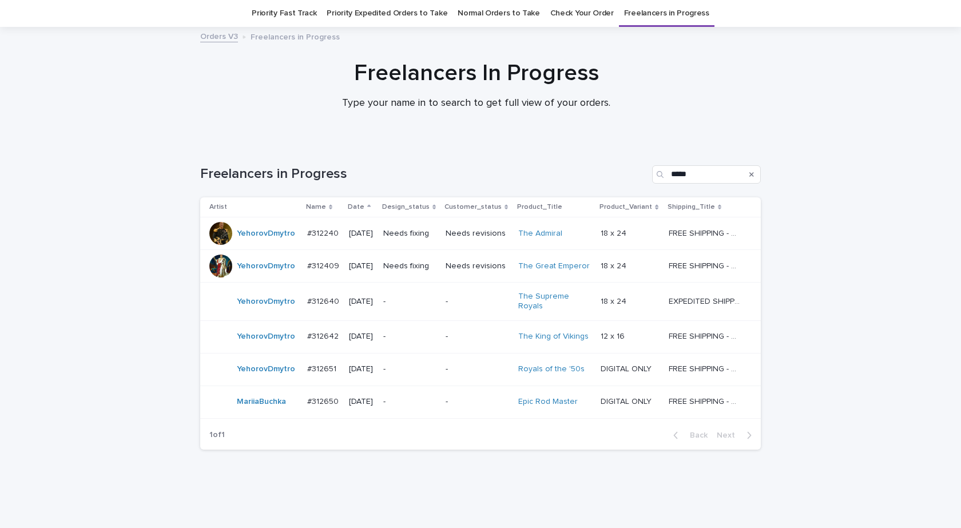
scroll to position [25, 0]
